Goal: Task Accomplishment & Management: Use online tool/utility

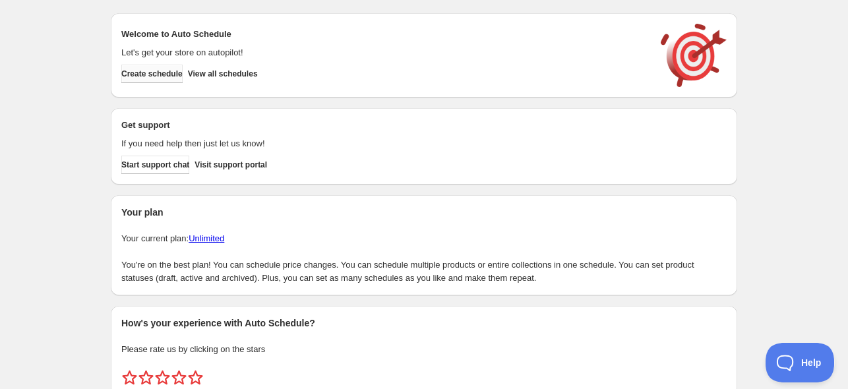
click at [181, 73] on span "Create schedule" at bounding box center [151, 74] width 61 height 11
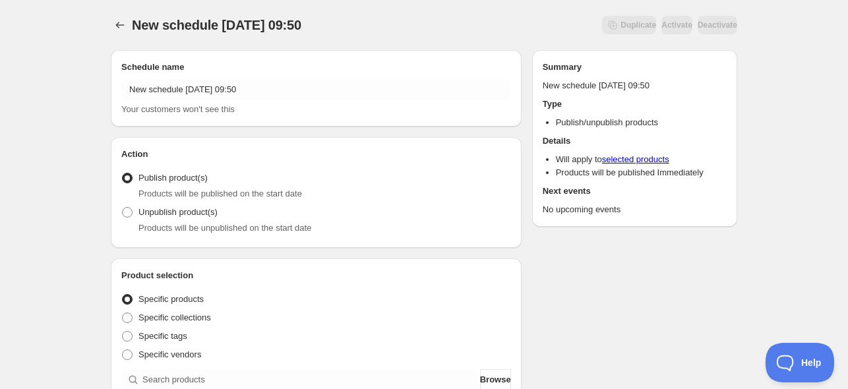
scroll to position [264, 0]
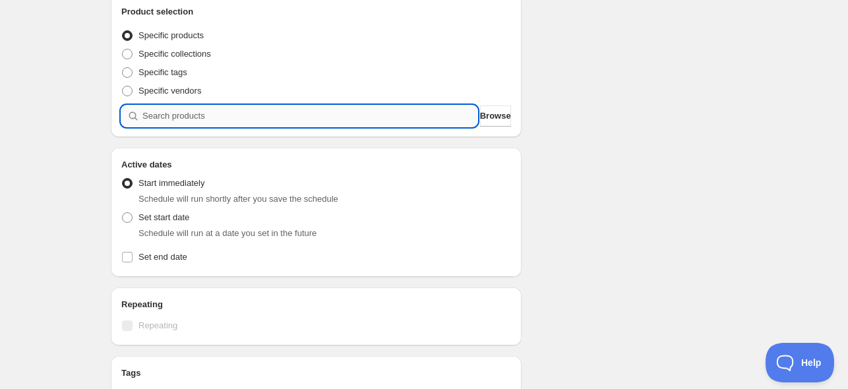
click at [190, 110] on input "search" at bounding box center [309, 115] width 335 height 21
type input "1"
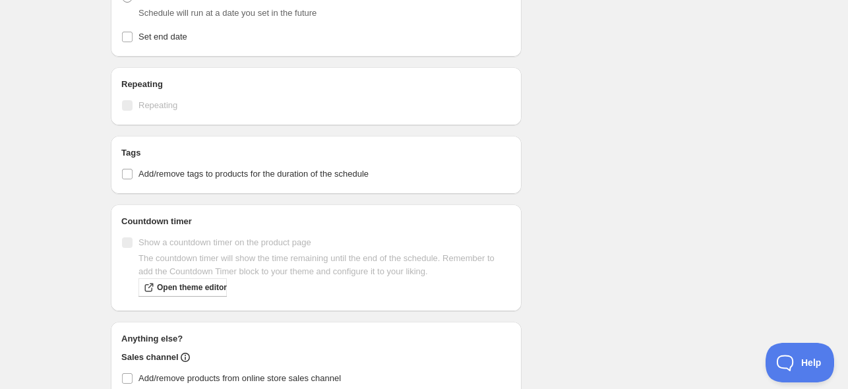
scroll to position [657, 0]
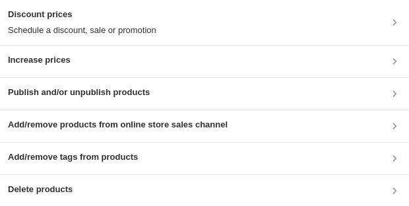
click at [65, 88] on h3 "Publish and/or unpublish products" at bounding box center [79, 92] width 142 height 13
